Goal: Task Accomplishment & Management: Use online tool/utility

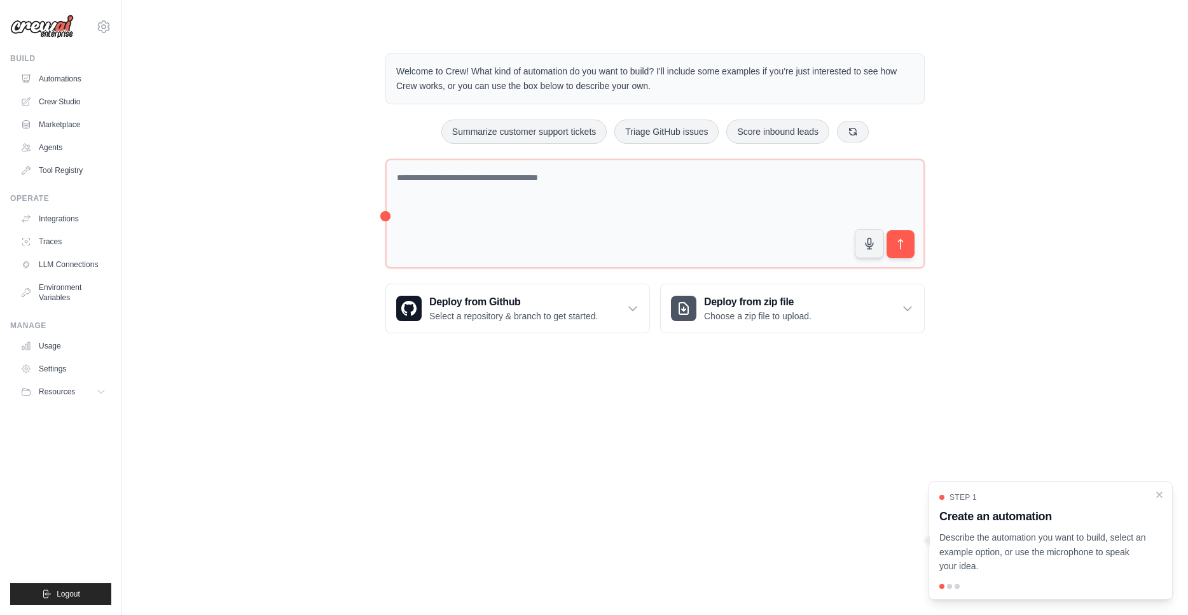
click at [951, 584] on div at bounding box center [1050, 586] width 223 height 5
click at [949, 583] on div "Step 1 Create an automation Describe the automation you want to build, select a…" at bounding box center [1050, 540] width 244 height 118
click at [949, 586] on div at bounding box center [949, 586] width 5 height 5
click at [582, 313] on p "Select a repository & branch to get started." at bounding box center [513, 316] width 169 height 13
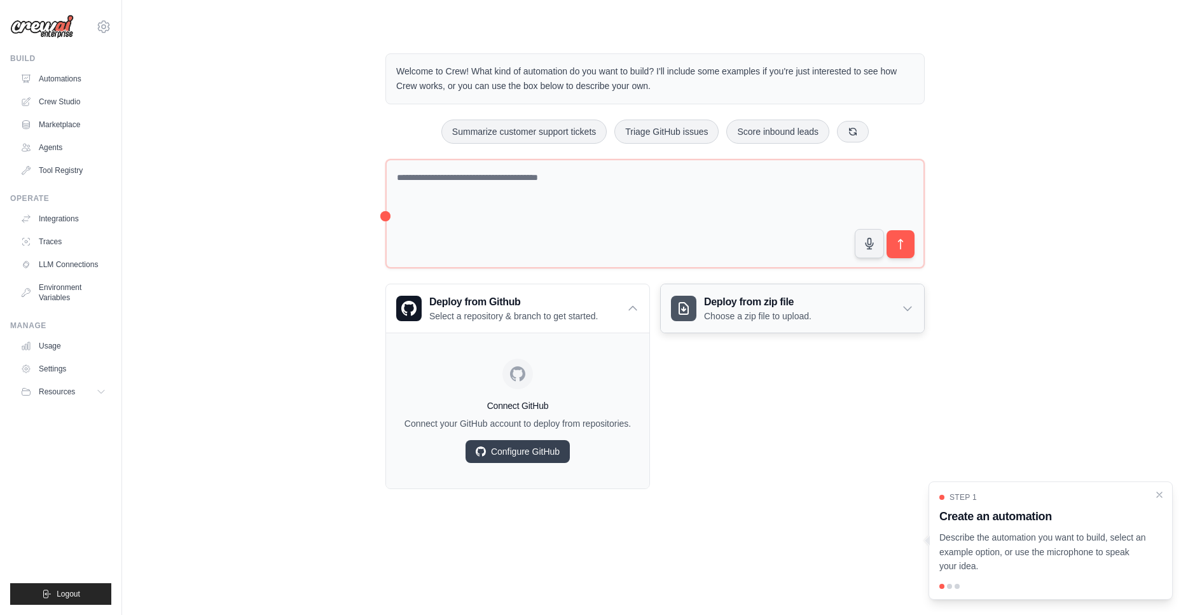
click at [771, 319] on p "Choose a zip file to upload." at bounding box center [757, 316] width 107 height 13
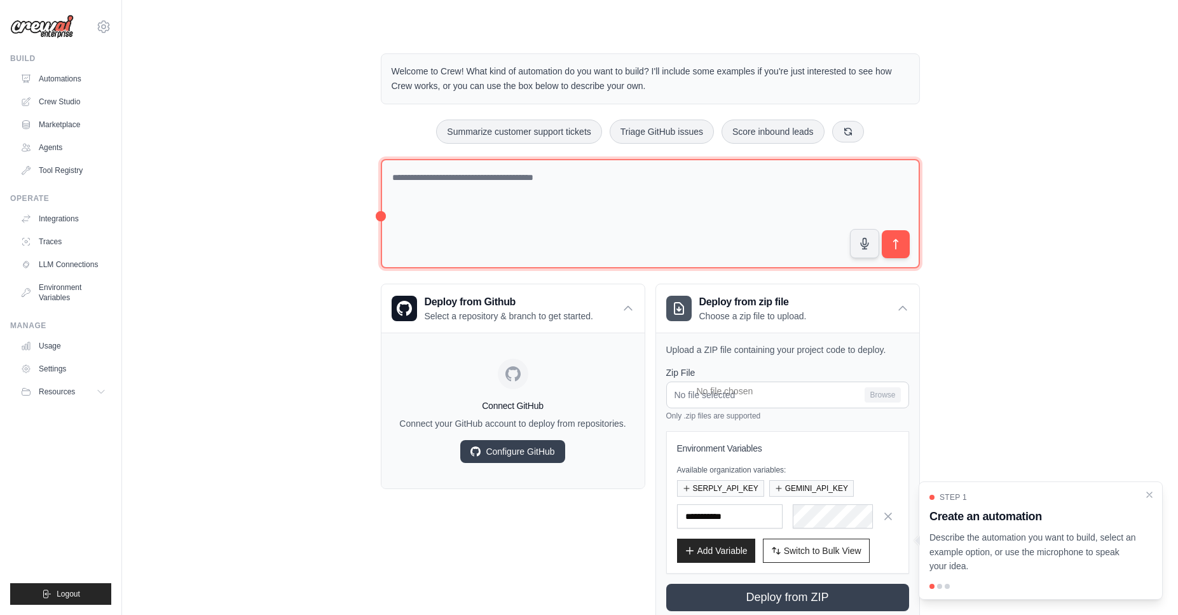
click at [619, 187] on textarea at bounding box center [650, 214] width 539 height 110
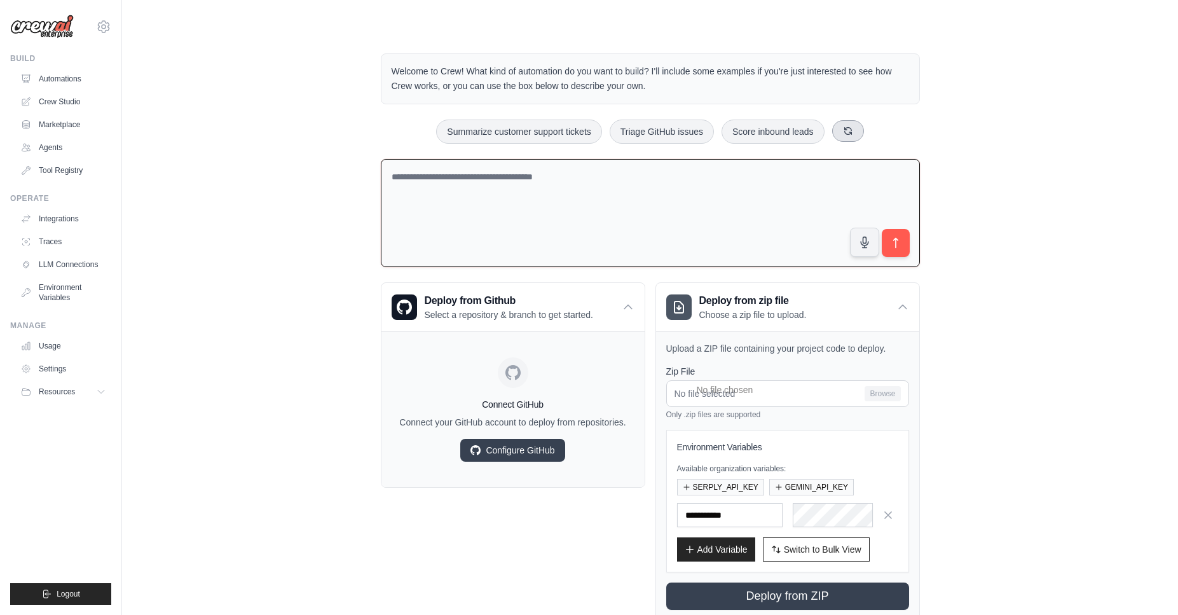
click at [852, 128] on icon at bounding box center [848, 131] width 10 height 10
click at [881, 133] on icon at bounding box center [878, 130] width 7 height 7
click at [853, 139] on button at bounding box center [849, 131] width 32 height 22
click at [854, 137] on button at bounding box center [855, 131] width 32 height 22
click at [862, 135] on icon at bounding box center [864, 131] width 10 height 10
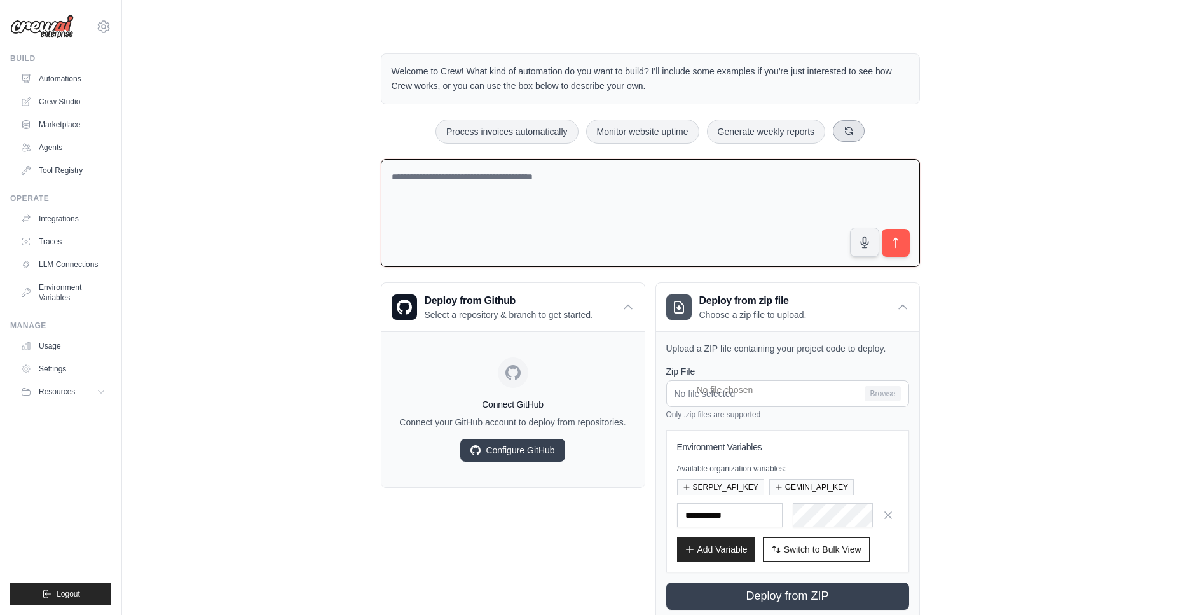
click at [862, 136] on button at bounding box center [849, 131] width 32 height 22
click at [787, 184] on textarea at bounding box center [650, 213] width 539 height 109
click at [865, 137] on button at bounding box center [869, 131] width 32 height 22
click at [567, 136] on button "Create email marketing campaigns" at bounding box center [500, 132] width 159 height 24
type textarea "**********"
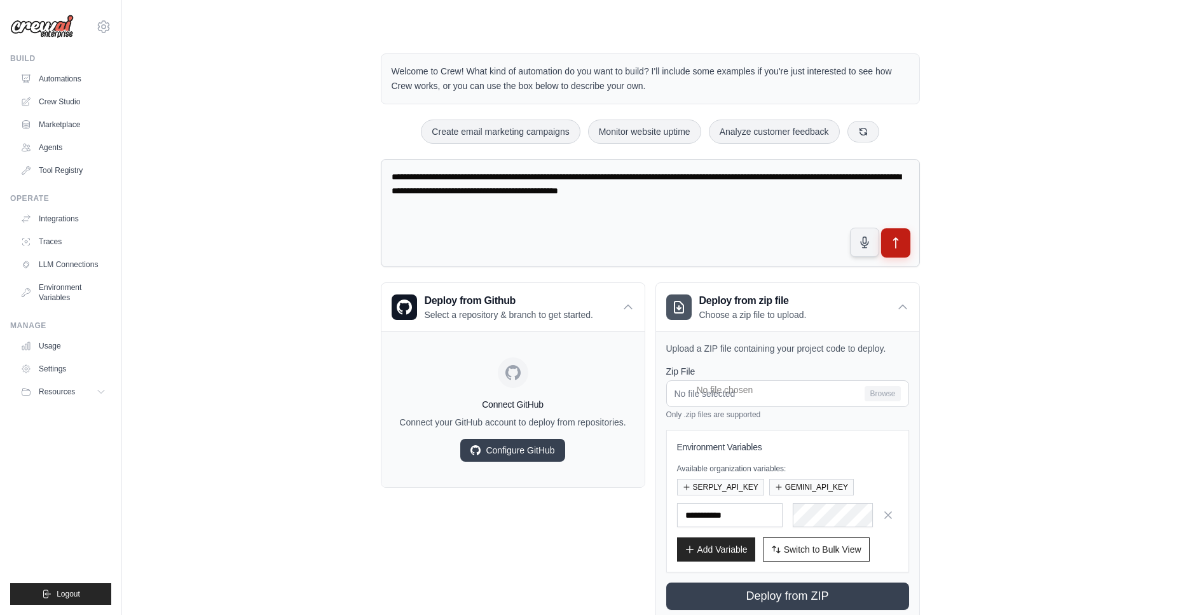
click at [902, 244] on icon "submit" at bounding box center [895, 243] width 13 height 13
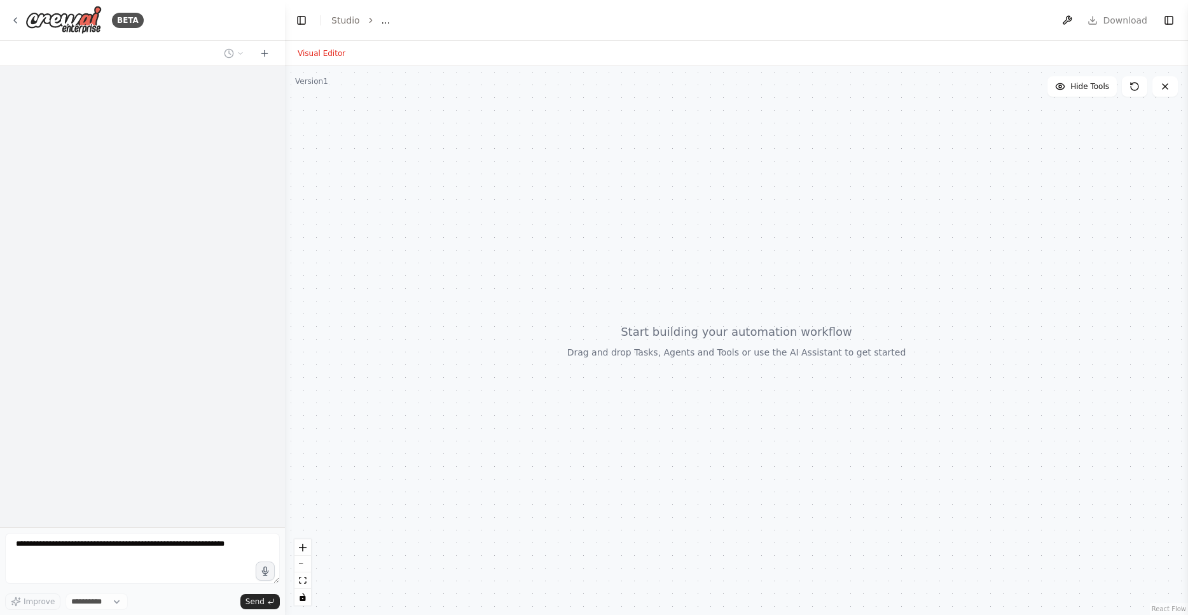
select select "****"
